Goal: Information Seeking & Learning: Compare options

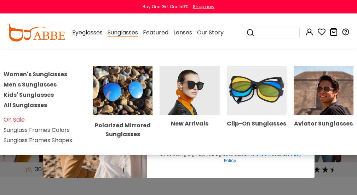
click at [186, 92] on img at bounding box center [190, 91] width 60 height 50
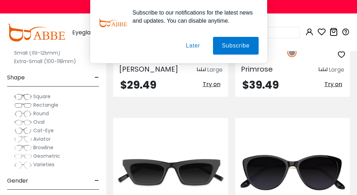
scroll to position [814, 0]
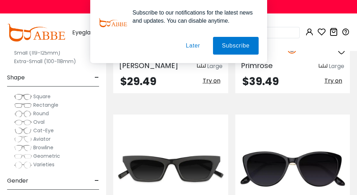
click at [191, 43] on button "Later" at bounding box center [193, 46] width 32 height 18
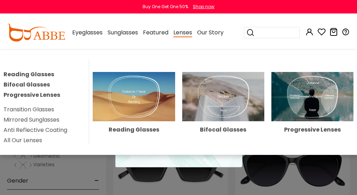
click at [313, 104] on img at bounding box center [312, 96] width 82 height 49
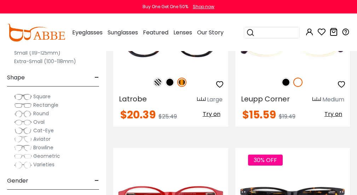
scroll to position [655, 0]
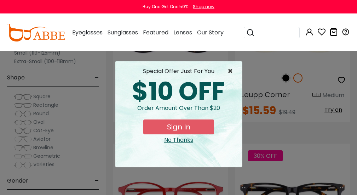
click at [229, 70] on span "×" at bounding box center [231, 71] width 9 height 8
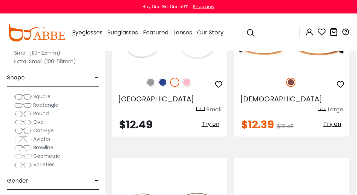
scroll to position [3904, 1]
click at [44, 105] on span "Rectangle" at bounding box center [45, 104] width 25 height 7
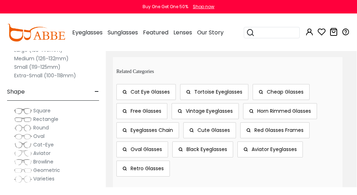
scroll to position [3823, 0]
click at [157, 164] on span "Retro Glasses" at bounding box center [147, 167] width 33 height 7
click at [212, 145] on span "Black Eyeglasses" at bounding box center [206, 148] width 41 height 7
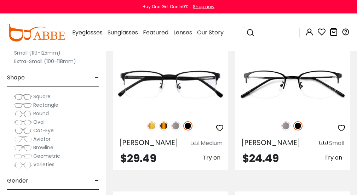
scroll to position [2560, 0]
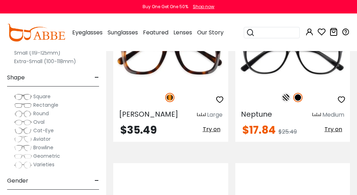
scroll to position [2200, 0]
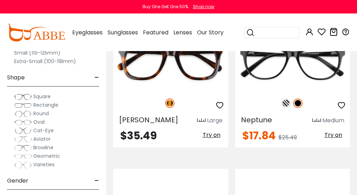
click at [40, 96] on span "Square" at bounding box center [41, 96] width 17 height 7
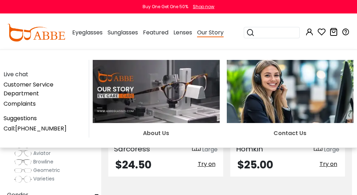
scroll to position [3332, 5]
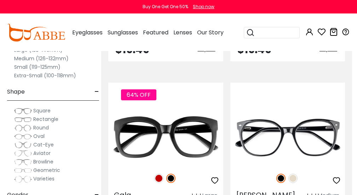
click at [36, 92] on div "Shape -" at bounding box center [53, 90] width 92 height 21
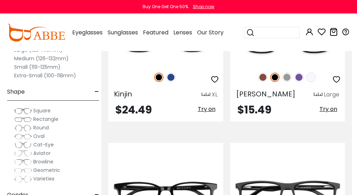
scroll to position [2879, 5]
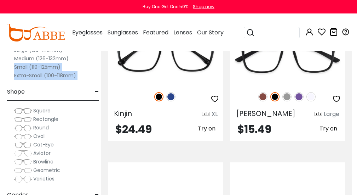
drag, startPoint x: 29, startPoint y: 62, endPoint x: 29, endPoint y: 83, distance: 20.9
click at [29, 83] on div "Clear All (1) Size - Extra-Large (141+mm) Large (133-140mm) Medium (126-132mm) …" at bounding box center [53, 95] width 92 height 198
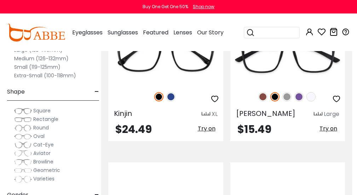
click at [32, 55] on label "Medium (126-132mm)" at bounding box center [41, 58] width 54 height 8
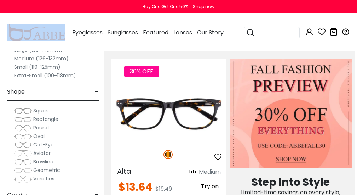
scroll to position [545, 2]
